Goal: Task Accomplishment & Management: Manage account settings

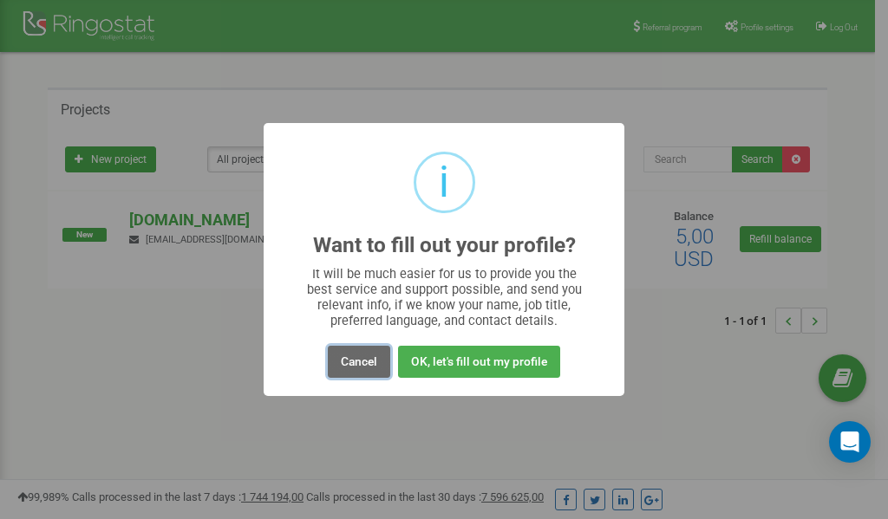
click at [347, 360] on button "Cancel" at bounding box center [359, 362] width 62 height 32
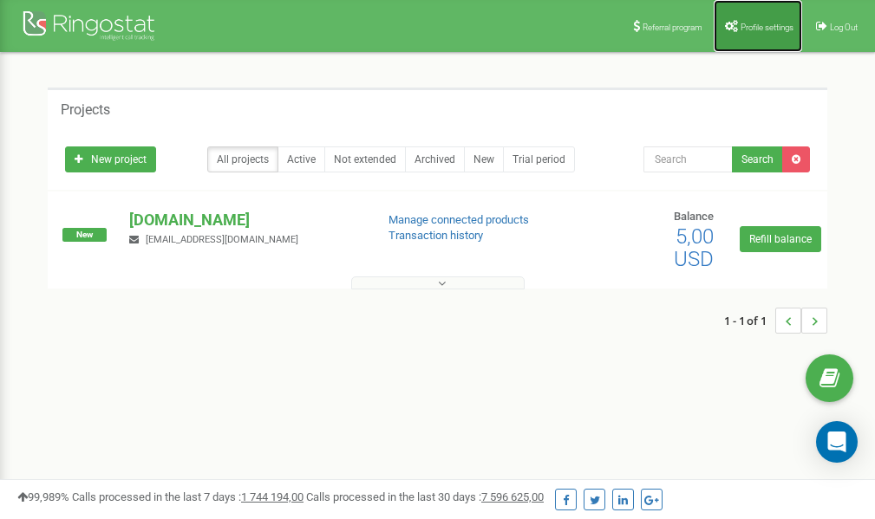
click at [767, 19] on link "Profile settings" at bounding box center [758, 26] width 88 height 52
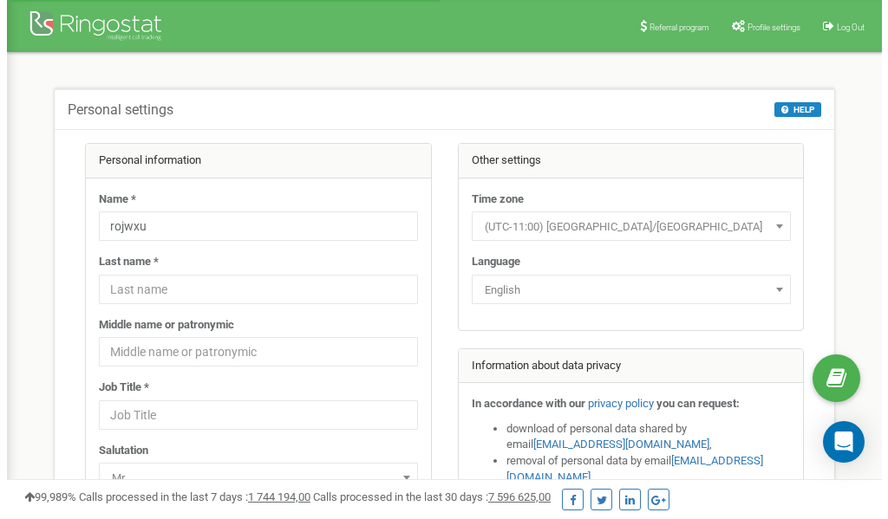
scroll to position [87, 0]
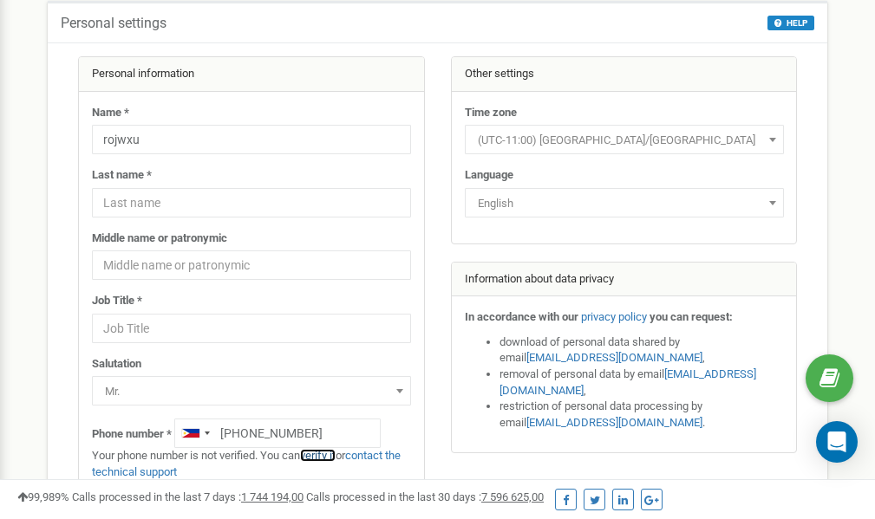
click at [332, 455] on link "verify it" at bounding box center [318, 455] width 36 height 13
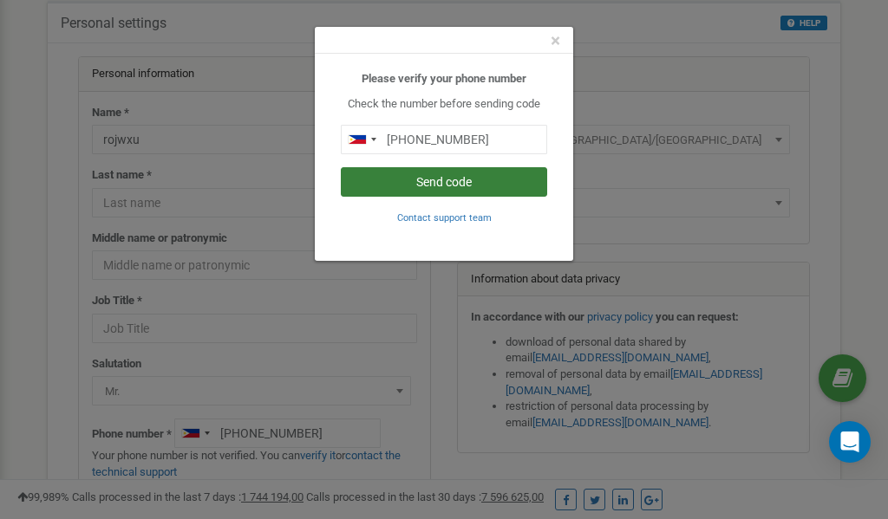
click at [461, 179] on button "Send code" at bounding box center [444, 181] width 206 height 29
